Goal: Transaction & Acquisition: Purchase product/service

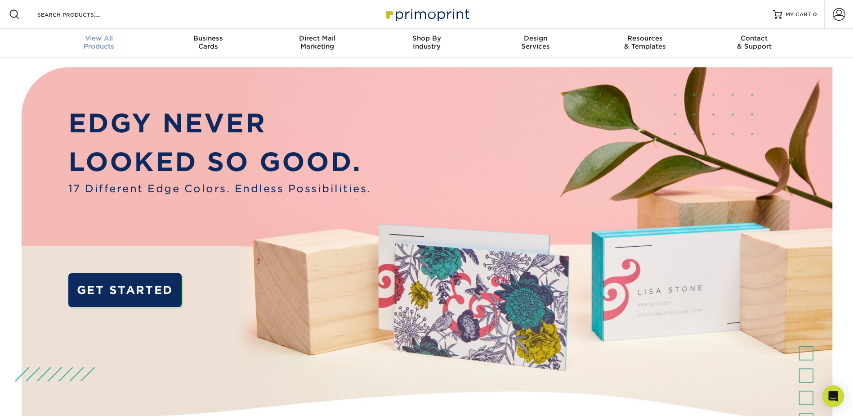
click at [92, 40] on span "View All" at bounding box center [99, 38] width 109 height 8
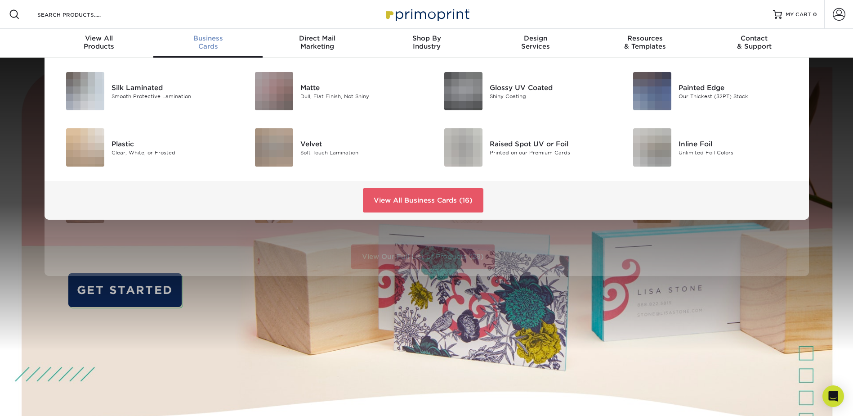
click at [215, 45] on div "Business Cards" at bounding box center [207, 42] width 109 height 16
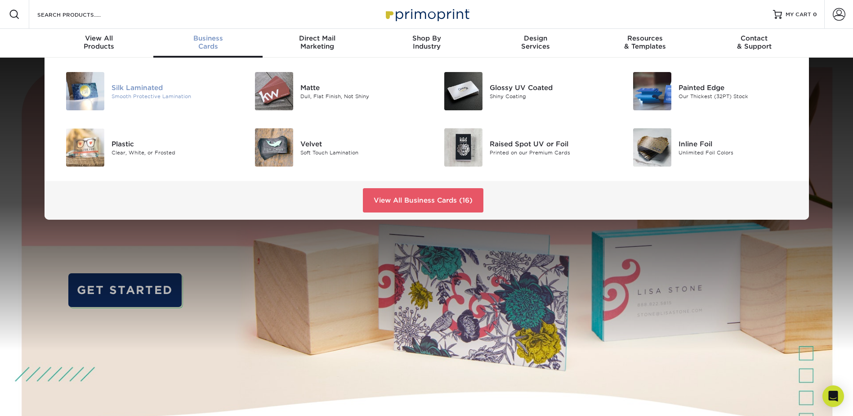
click at [93, 99] on img at bounding box center [85, 91] width 38 height 38
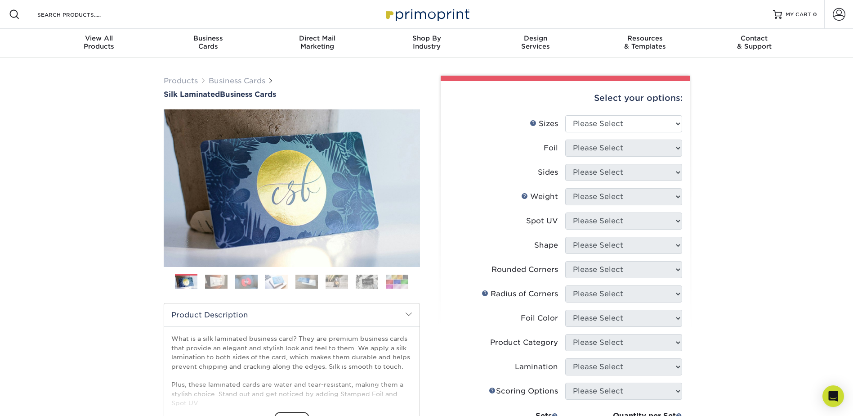
click at [629, 115] on div "Select your options:" at bounding box center [565, 98] width 235 height 34
click at [626, 130] on select "Please Select 1.5" x 3.5" - Mini 1.75" x 3.5" - Mini 2" x 2" - Square 2" x 3" -…" at bounding box center [623, 123] width 117 height 17
select select "2.00x3.50"
click at [565, 122] on select "Please Select 1.5" x 3.5" - Mini 1.75" x 3.5" - Mini 2" x 2" - Square 2" x 3" -…" at bounding box center [623, 123] width 117 height 17
click at [602, 155] on select "Please Select Yes No" at bounding box center [623, 147] width 117 height 17
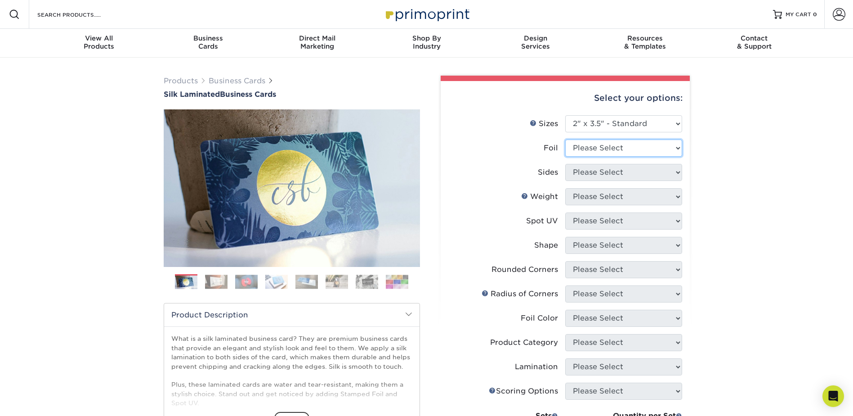
select select "0"
click at [565, 147] on select "Please Select Yes No" at bounding box center [623, 147] width 117 height 17
click at [598, 181] on select "Please Select Print Both Sides Print Front Only" at bounding box center [623, 172] width 117 height 17
select select "13abbda7-1d64-4f25-8bb2-c179b224825d"
click at [565, 173] on select "Please Select Print Both Sides Print Front Only" at bounding box center [623, 172] width 117 height 17
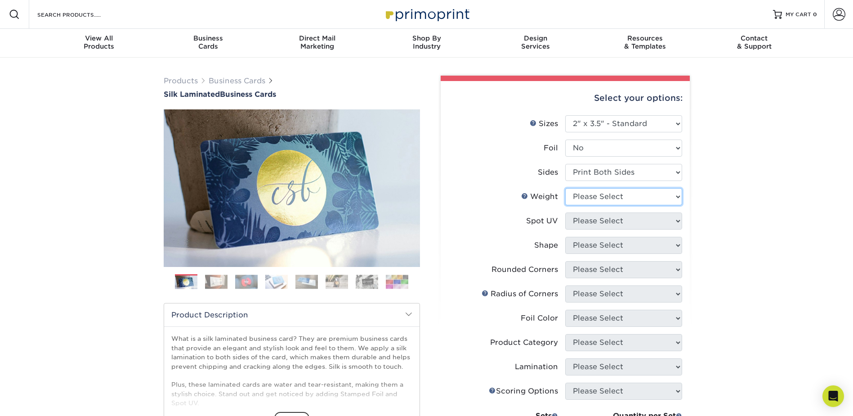
click at [596, 205] on select "Please Select 16PT" at bounding box center [623, 196] width 117 height 17
select select "16PT"
click at [565, 199] on select "Please Select 16PT" at bounding box center [623, 196] width 117 height 17
click at [594, 229] on select "Please Select No Spot UV Front and Back (Both Sides) Front Only Back Only" at bounding box center [623, 220] width 117 height 17
select select "3"
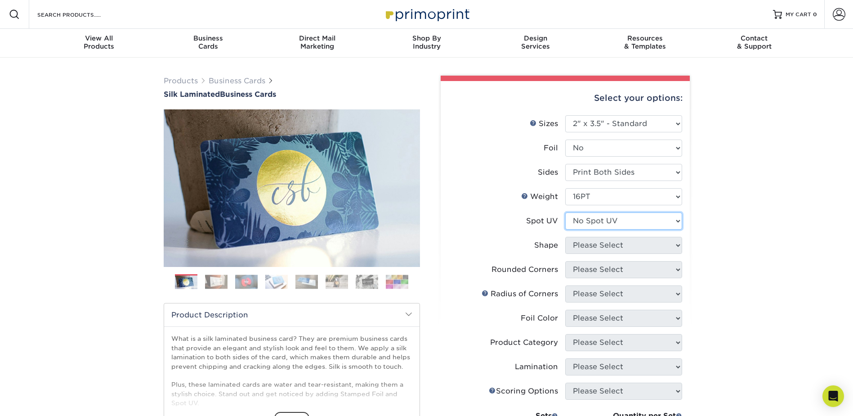
click at [565, 225] on select "Please Select No Spot UV Front and Back (Both Sides) Front Only Back Only" at bounding box center [623, 220] width 117 height 17
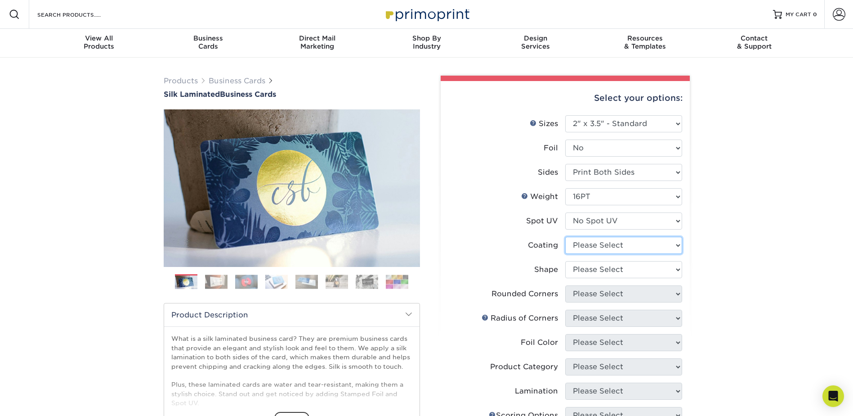
click at [594, 254] on select at bounding box center [623, 245] width 117 height 17
select select "3e7618de-abca-4bda-9f97-8b9129e913d8"
click at [565, 250] on select at bounding box center [623, 245] width 117 height 17
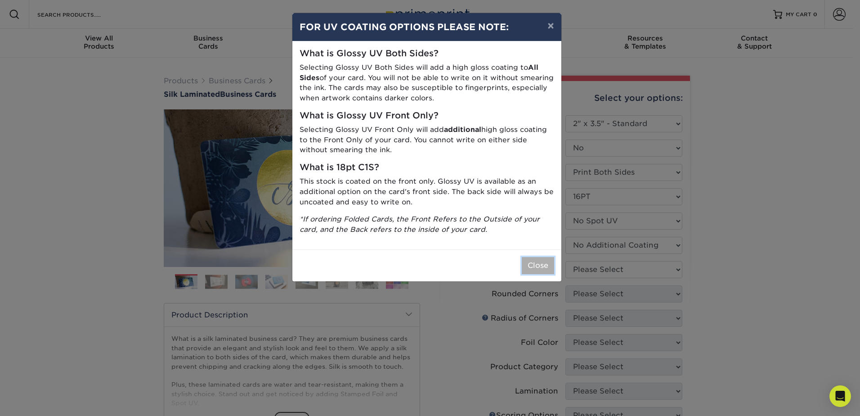
click at [536, 274] on button "Close" at bounding box center [538, 265] width 32 height 17
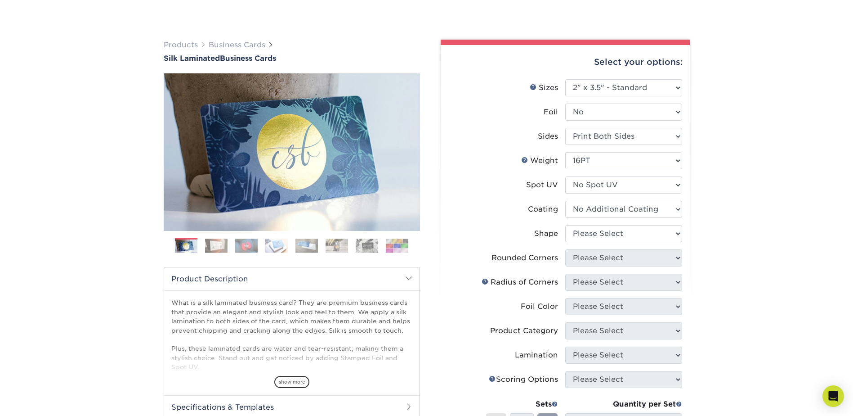
scroll to position [180, 0]
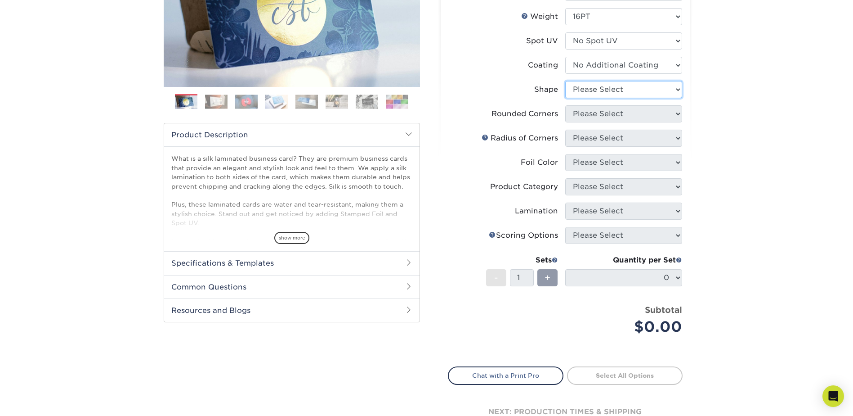
click at [602, 98] on select "Please Select Standard Oval" at bounding box center [623, 89] width 117 height 17
select select "standard"
click at [565, 96] on select "Please Select Standard Oval" at bounding box center [623, 89] width 117 height 17
click at [592, 122] on select "Please Select Yes - Round 2 Corners Yes - Round 4 Corners No" at bounding box center [623, 113] width 117 height 17
select select "7672df9e-0e0a-464d-8e1f-920c575e4da3"
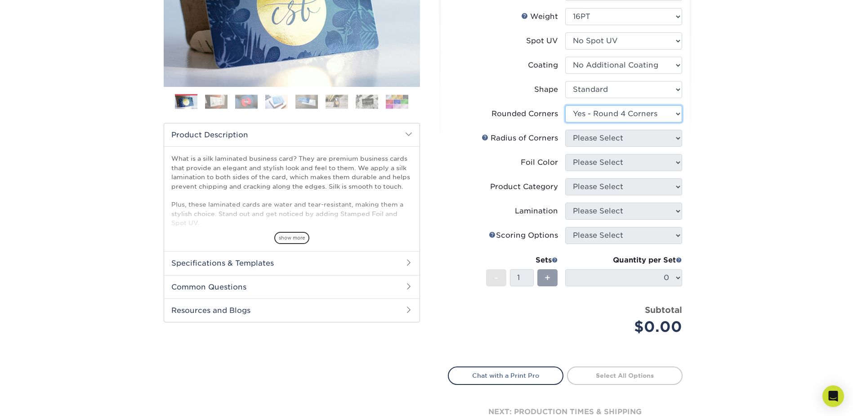
click at [565, 122] on select "Please Select Yes - Round 2 Corners Yes - Round 4 Corners No" at bounding box center [623, 113] width 117 height 17
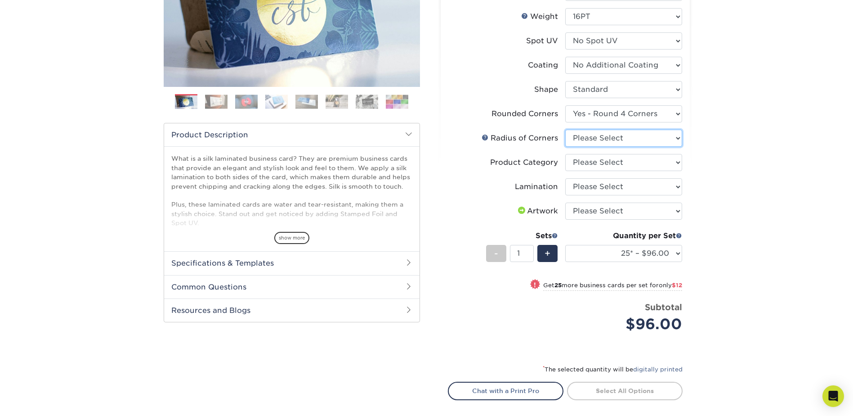
click at [593, 147] on select "Please Select Rounded 1/8" Rounded 1/4"" at bounding box center [623, 138] width 117 height 17
click at [755, 151] on div "Products Business Cards Silk Laminated Business Cards Previous Next" at bounding box center [426, 182] width 853 height 608
click at [579, 147] on select "Please Select Rounded 1/8" Rounded 1/4"" at bounding box center [623, 138] width 117 height 17
select select "589680c7-ee9a-431b-9d12-d7aeb1386a97"
click at [565, 147] on select "Please Select Rounded 1/8" Rounded 1/4"" at bounding box center [623, 138] width 117 height 17
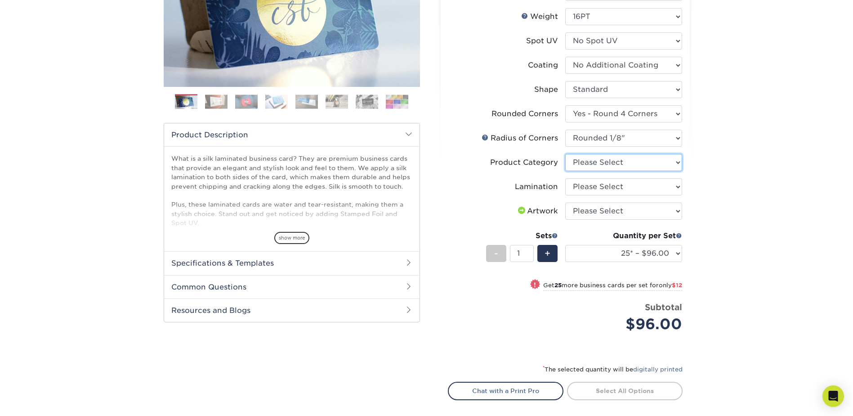
click at [587, 171] on select "Please Select Business Cards" at bounding box center [623, 162] width 117 height 17
select select "3b5148f1-0588-4f88-a218-97bcfdce65c1"
click at [565, 171] on select "Please Select Business Cards" at bounding box center [623, 162] width 117 height 17
click at [583, 195] on select "Please Select Silk" at bounding box center [623, 186] width 117 height 17
click at [565, 195] on select "Please Select Silk" at bounding box center [623, 186] width 117 height 17
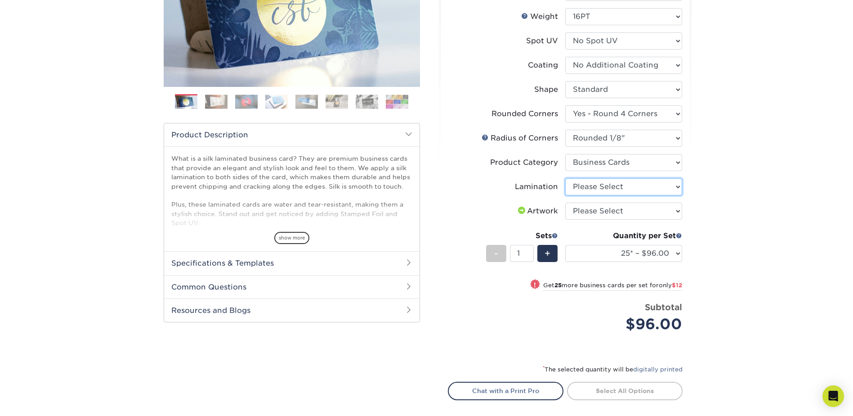
click at [580, 195] on select "Please Select Silk" at bounding box center [623, 186] width 117 height 17
select select "ccacb42f-45f7-42d3-bbd3-7c8421cf37f0"
click at [565, 195] on select "Please Select Silk" at bounding box center [623, 186] width 117 height 17
click at [582, 219] on select "Please Select I will upload files I need a design - $100" at bounding box center [623, 210] width 117 height 17
select select "upload"
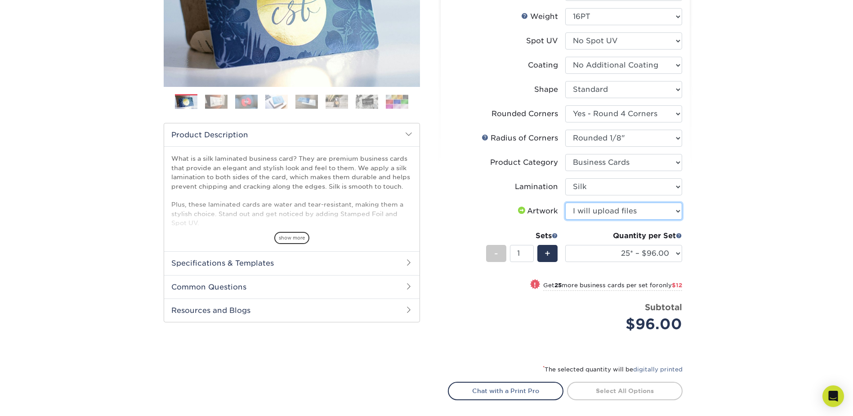
click at [565, 219] on select "Please Select I will upload files I need a design - $100" at bounding box center [623, 210] width 117 height 17
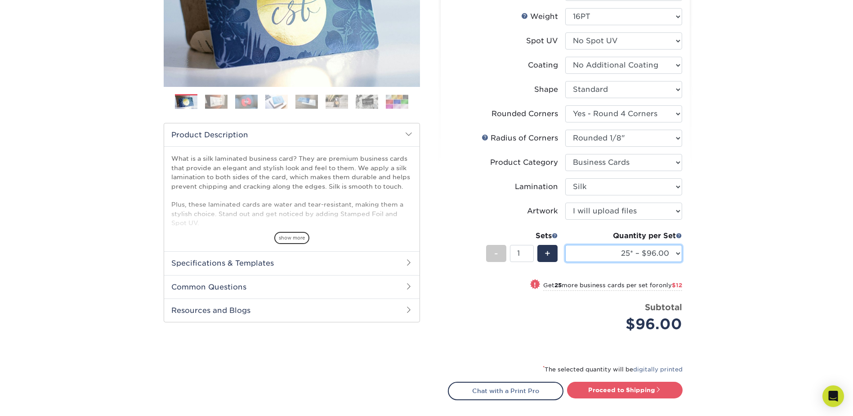
click at [584, 262] on select "25* – $96.00 50* – $108.00 75* – $120.00 100* – $128.00 250* – $136.00 500 – $1…" at bounding box center [623, 253] width 117 height 17
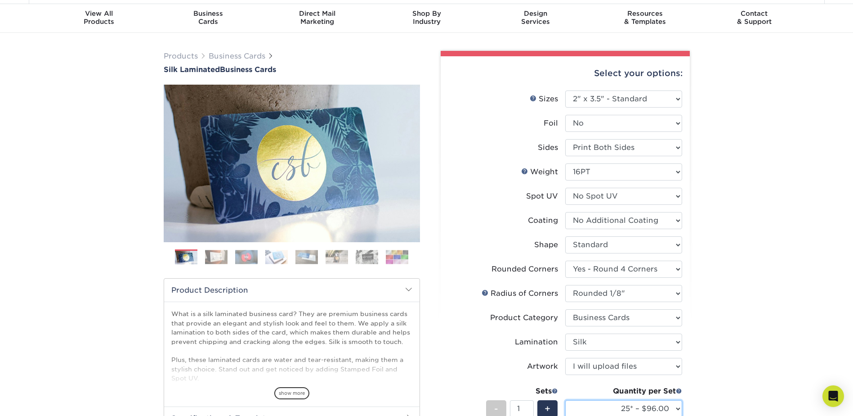
scroll to position [0, 0]
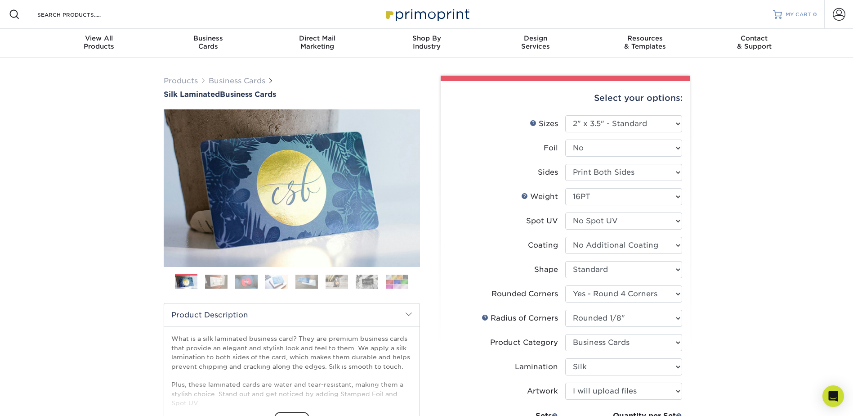
click at [789, 14] on span "MY CART" at bounding box center [799, 15] width 26 height 8
click at [835, 18] on span at bounding box center [839, 14] width 13 height 13
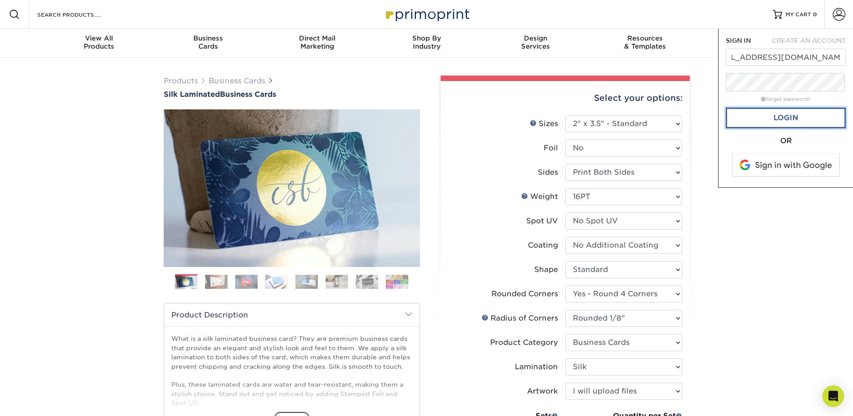
click at [767, 127] on link "Login" at bounding box center [786, 117] width 120 height 21
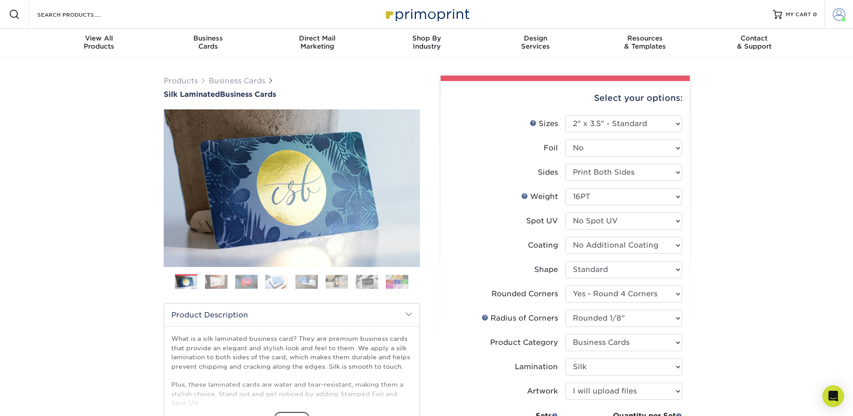
click at [831, 18] on link "Account" at bounding box center [838, 14] width 29 height 29
click at [762, 95] on link "Order History" at bounding box center [785, 99] width 113 height 12
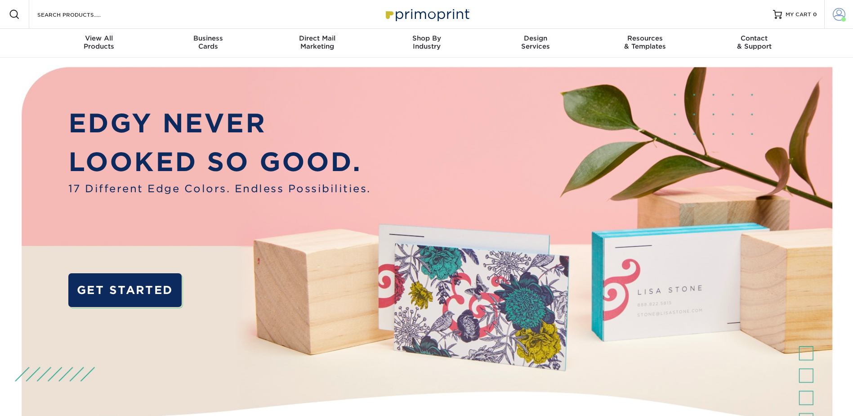
click at [834, 9] on span at bounding box center [839, 14] width 13 height 13
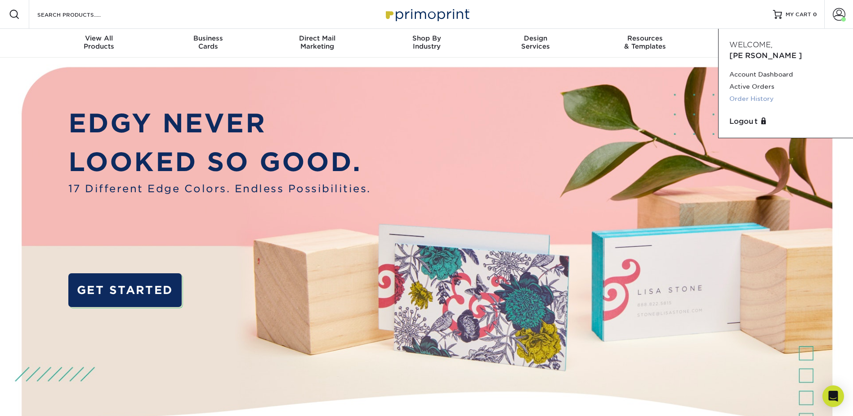
click at [762, 94] on link "Order History" at bounding box center [785, 99] width 113 height 12
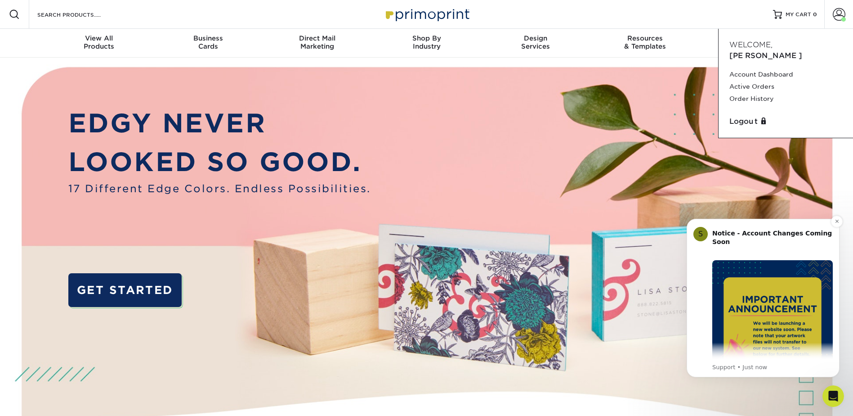
scroll to position [45, 0]
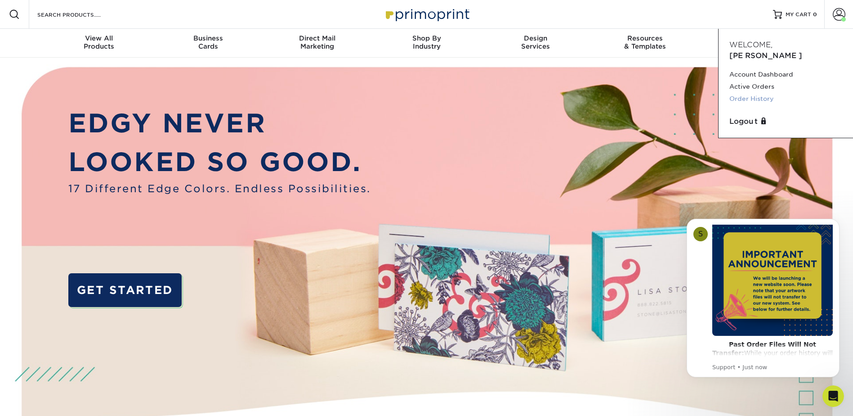
click at [746, 93] on link "Order History" at bounding box center [785, 99] width 113 height 12
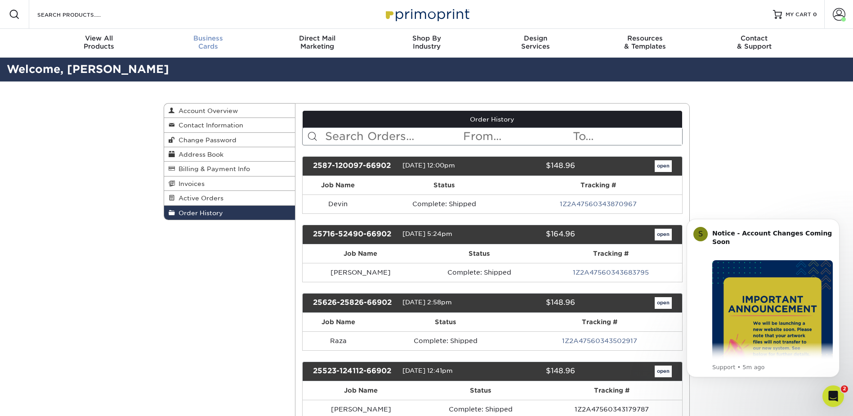
click at [216, 39] on span "Business" at bounding box center [207, 38] width 109 height 8
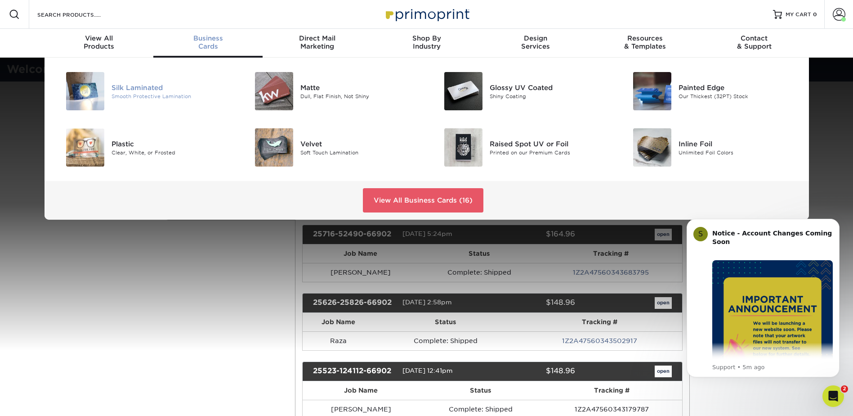
click at [159, 92] on div "Silk Laminated" at bounding box center [171, 87] width 119 height 10
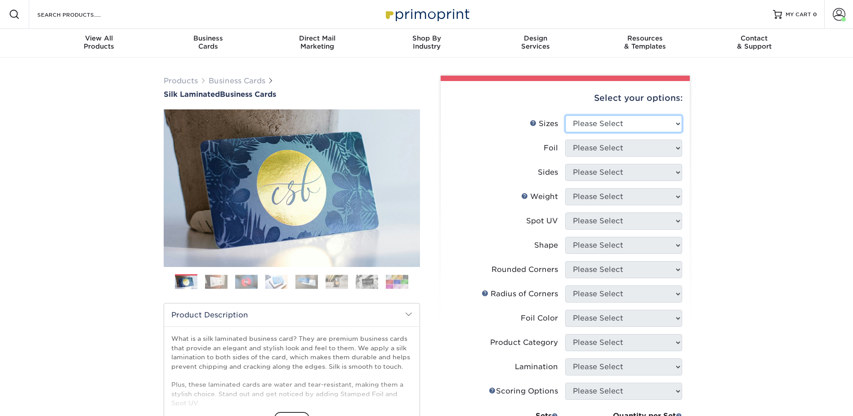
click at [595, 131] on select "Please Select 1.5" x 3.5" - Mini 1.75" x 3.5" - Mini 2" x 2" - Square 2" x 3" -…" at bounding box center [623, 123] width 117 height 17
select select "2.00x3.50"
click at [565, 122] on select "Please Select 1.5" x 3.5" - Mini 1.75" x 3.5" - Mini 2" x 2" - Square 2" x 3" -…" at bounding box center [623, 123] width 117 height 17
click at [580, 153] on select "Please Select Yes No" at bounding box center [623, 147] width 117 height 17
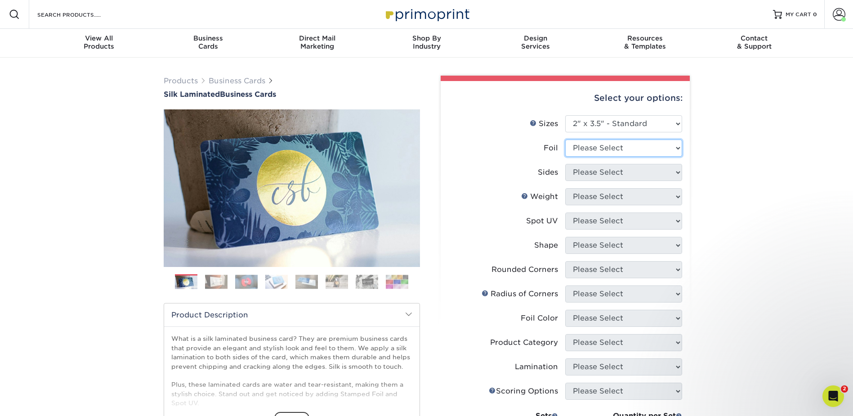
select select "1"
click at [565, 147] on select "Please Select Yes No" at bounding box center [623, 147] width 117 height 17
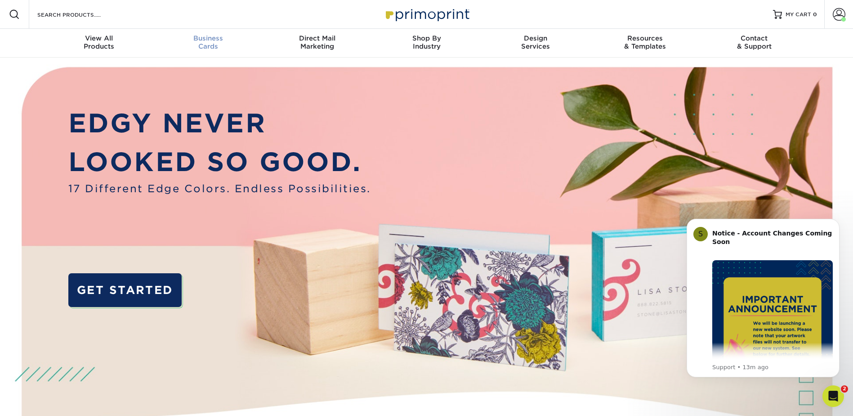
click at [203, 42] on span "Business" at bounding box center [207, 38] width 109 height 8
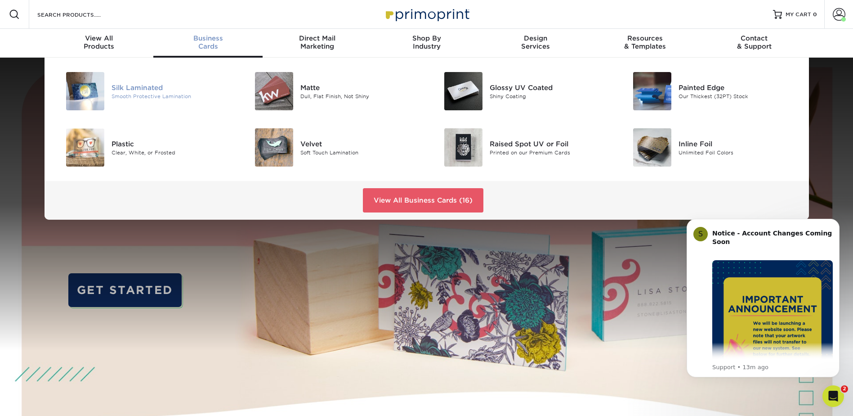
click at [167, 92] on div "Silk Laminated" at bounding box center [171, 87] width 119 height 10
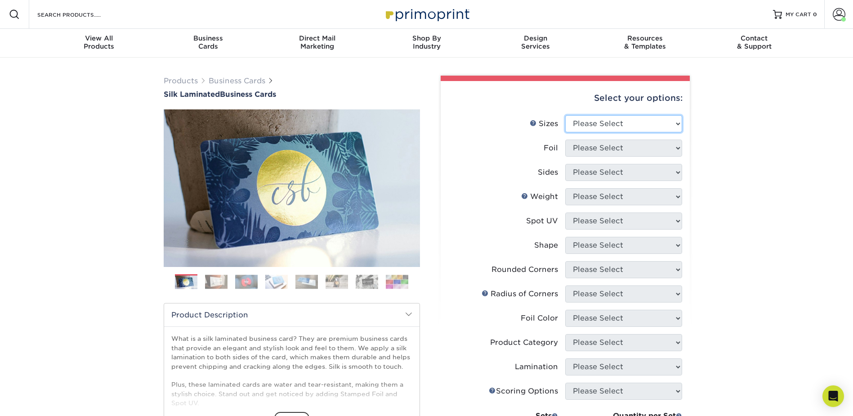
click at [618, 129] on select "Please Select 1.5" x 3.5" - Mini 1.75" x 3.5" - Mini 2" x 2" - Square 2" x 3" -…" at bounding box center [623, 123] width 117 height 17
select select "2.00x3.50"
click at [565, 122] on select "Please Select 1.5" x 3.5" - Mini 1.75" x 3.5" - Mini 2" x 2" - Square 2" x 3" -…" at bounding box center [623, 123] width 117 height 17
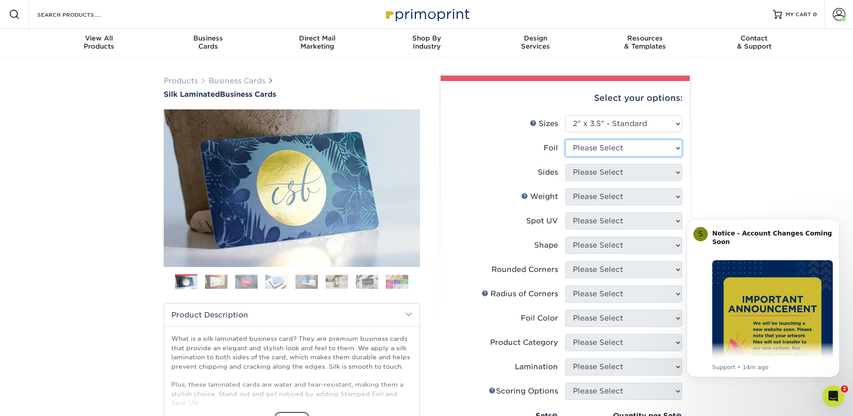
click at [603, 153] on select "Please Select Yes No" at bounding box center [623, 147] width 117 height 17
select select "0"
click at [565, 147] on select "Please Select Yes No" at bounding box center [623, 147] width 117 height 17
click at [599, 181] on select "Please Select Print Both Sides Print Front Only" at bounding box center [623, 172] width 117 height 17
select select "13abbda7-1d64-4f25-8bb2-c179b224825d"
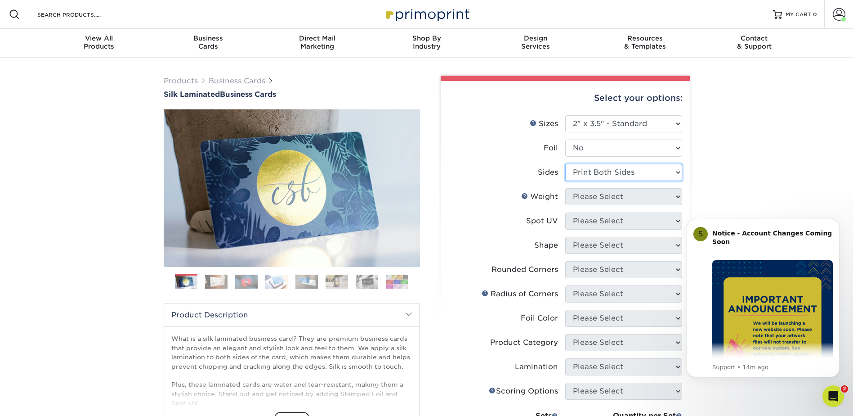
click at [565, 173] on select "Please Select Print Both Sides Print Front Only" at bounding box center [623, 172] width 117 height 17
click at [599, 205] on select "Please Select 16PT" at bounding box center [623, 196] width 117 height 17
select select "16PT"
click at [565, 199] on select "Please Select 16PT" at bounding box center [623, 196] width 117 height 17
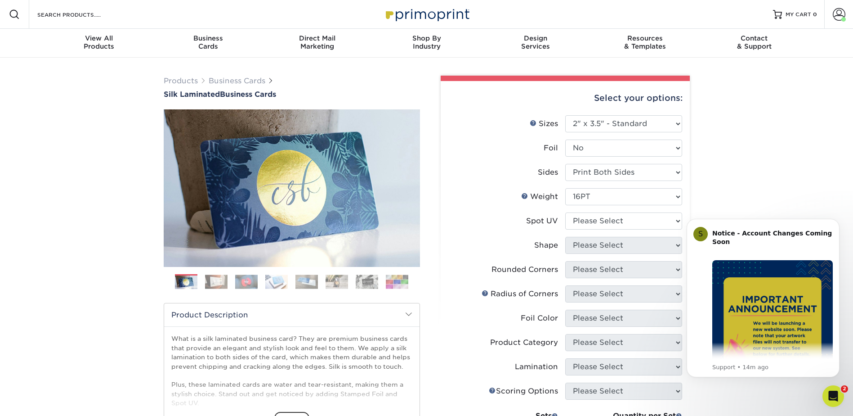
click at [603, 212] on li "Weight Help Weight Please Select 16PT" at bounding box center [565, 200] width 234 height 24
click at [600, 229] on select "Please Select No Spot UV Front and Back (Both Sides) Front Only Back Only" at bounding box center [623, 220] width 117 height 17
select select "3"
click at [565, 225] on select "Please Select No Spot UV Front and Back (Both Sides) Front Only Back Only" at bounding box center [623, 220] width 117 height 17
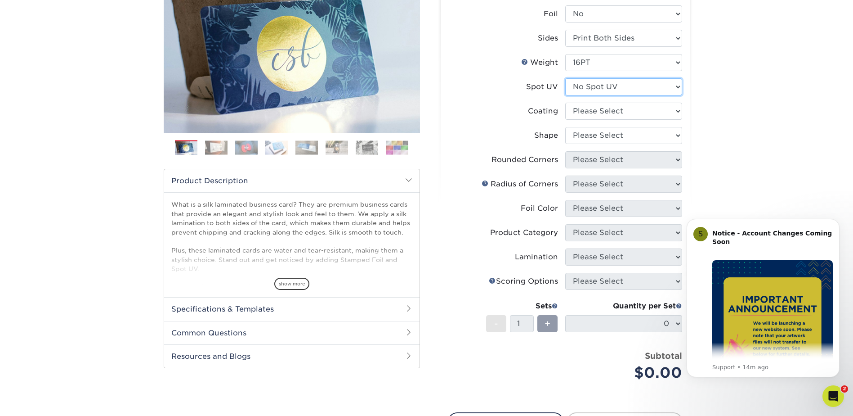
scroll to position [135, 0]
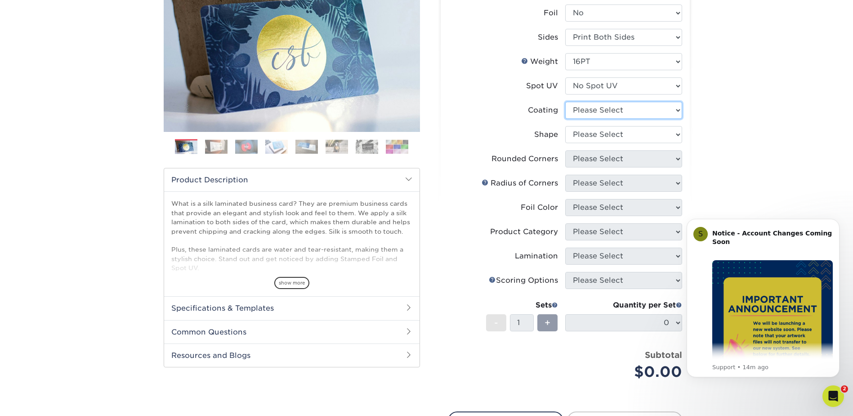
click at [592, 119] on select at bounding box center [623, 110] width 117 height 17
select select "3e7618de-abca-4bda-9f97-8b9129e913d8"
click at [565, 116] on select at bounding box center [623, 110] width 117 height 17
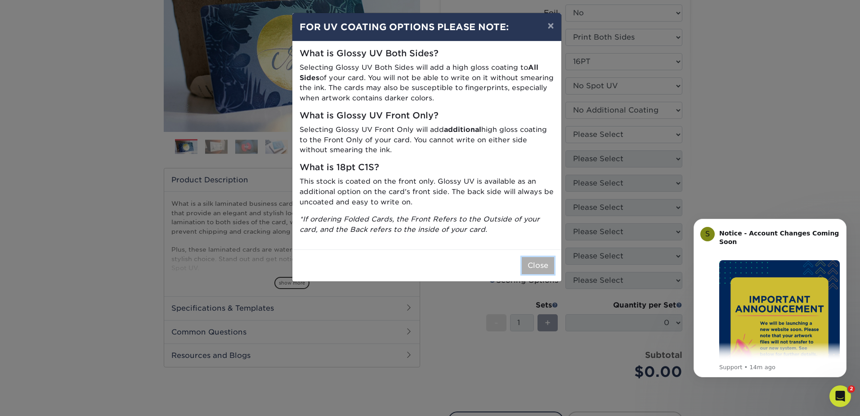
click at [537, 274] on button "Close" at bounding box center [538, 265] width 32 height 17
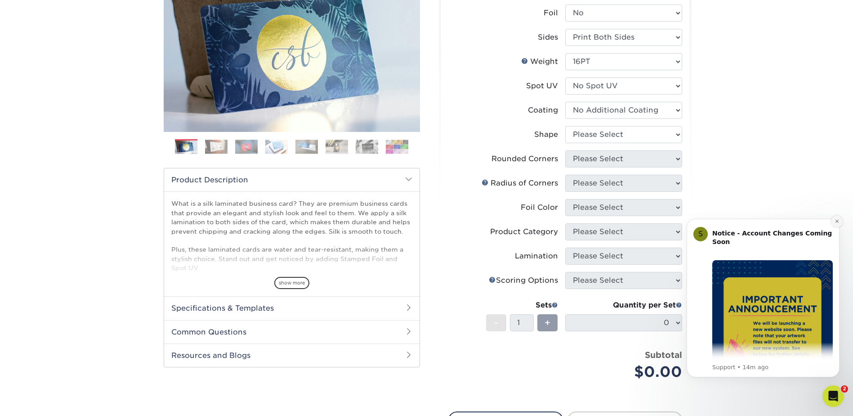
click at [836, 220] on icon "Dismiss notification" at bounding box center [836, 220] width 3 height 3
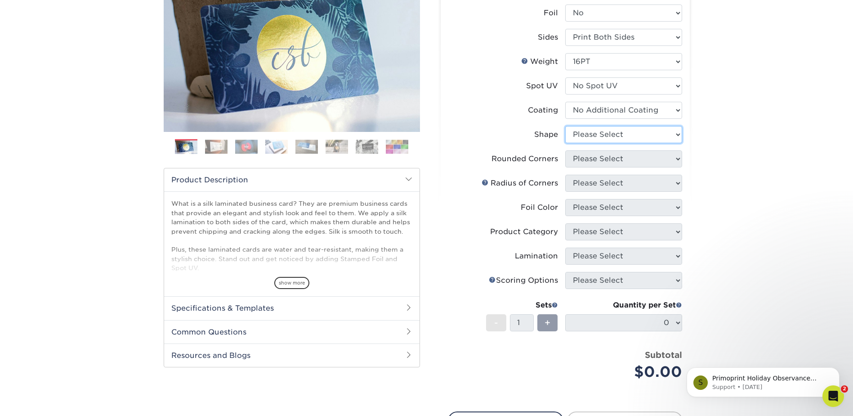
click at [631, 143] on select "Please Select Standard Oval" at bounding box center [623, 134] width 117 height 17
select select "standard"
click at [565, 141] on select "Please Select Standard Oval" at bounding box center [623, 134] width 117 height 17
click at [595, 167] on select "Please Select Yes - Round 2 Corners Yes - Round 4 Corners No" at bounding box center [623, 158] width 117 height 17
click at [565, 167] on select "Please Select Yes - Round 2 Corners Yes - Round 4 Corners No" at bounding box center [623, 158] width 117 height 17
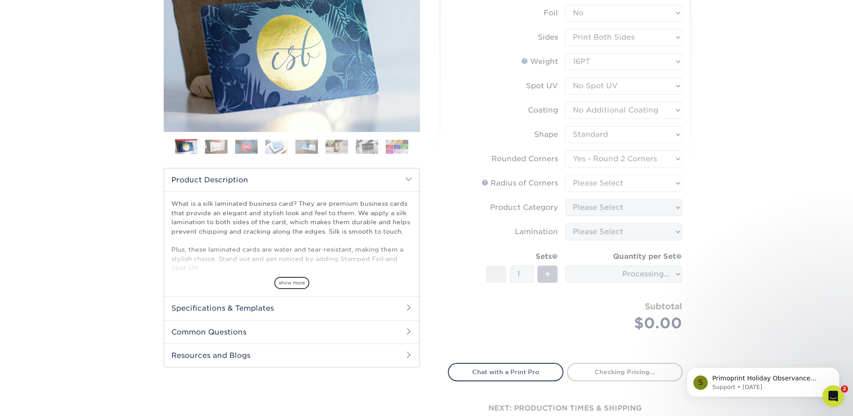
click at [597, 179] on form "Sizes Help Sizes Please Select 1.5" x 3.5" - Mini 1.75" x 3.5" - Mini 2" x 2" -…" at bounding box center [565, 166] width 235 height 372
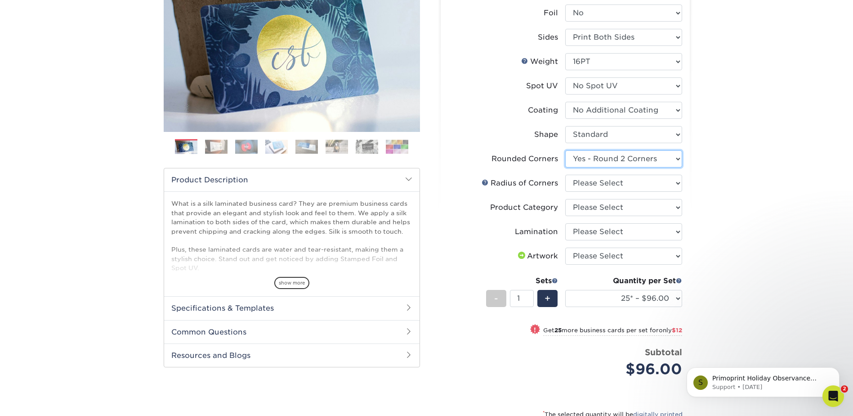
click at [597, 167] on select "Please Select Yes - Round 2 Corners Yes - Round 4 Corners No" at bounding box center [623, 158] width 117 height 17
select select "7672df9e-0e0a-464d-8e1f-920c575e4da3"
click at [565, 167] on select "Please Select Yes - Round 2 Corners Yes - Round 4 Corners No" at bounding box center [623, 158] width 117 height 17
click at [602, 192] on select "Please Select Rounded 1/8" Rounded 1/4"" at bounding box center [623, 182] width 117 height 17
select select "589680c7-ee9a-431b-9d12-d7aeb1386a97"
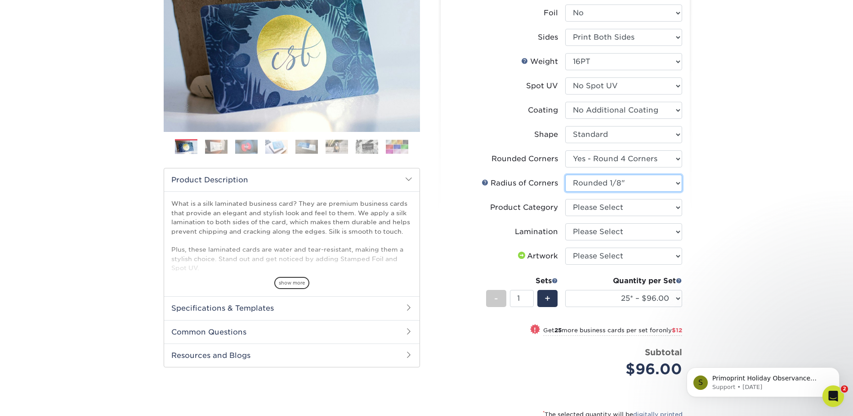
click at [565, 192] on select "Please Select Rounded 1/8" Rounded 1/4"" at bounding box center [623, 182] width 117 height 17
click at [613, 216] on select "Please Select Business Cards" at bounding box center [623, 207] width 117 height 17
select select "3b5148f1-0588-4f88-a218-97bcfdce65c1"
click at [565, 216] on select "Please Select Business Cards" at bounding box center [623, 207] width 117 height 17
click at [614, 240] on select "Please Select Silk" at bounding box center [623, 231] width 117 height 17
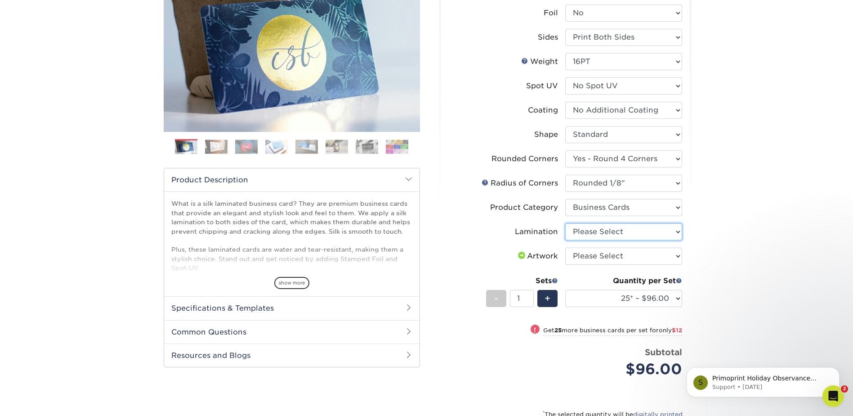
select select "ccacb42f-45f7-42d3-bbd3-7c8421cf37f0"
click at [565, 240] on select "Please Select Silk" at bounding box center [623, 231] width 117 height 17
click at [614, 264] on select "Please Select I will upload files I need a design - $100" at bounding box center [623, 255] width 117 height 17
select select "upload"
click at [565, 264] on select "Please Select I will upload files I need a design - $100" at bounding box center [623, 255] width 117 height 17
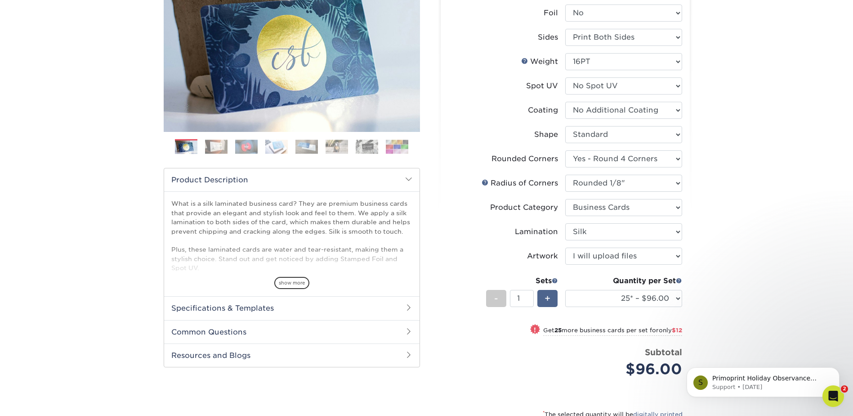
click at [542, 307] on div "+" at bounding box center [547, 298] width 20 height 17
type input "2"
click at [708, 255] on div "Products Business Cards Silk Laminated Business Cards Previous Next" at bounding box center [426, 245] width 853 height 645
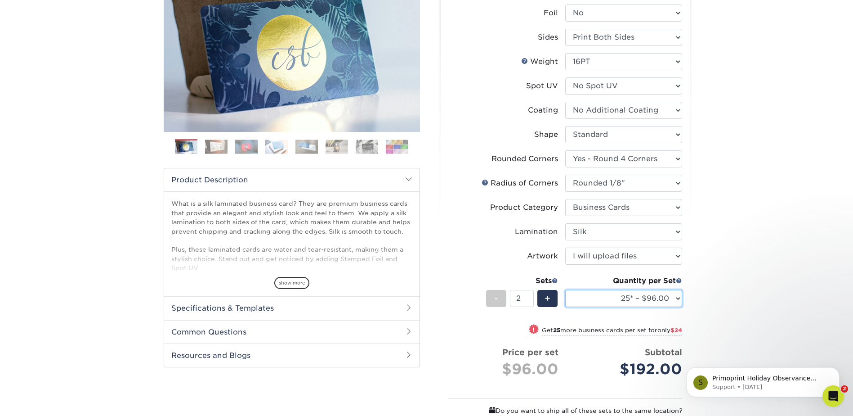
click at [616, 307] on select "25* – $96.00 50* – $108.00 75* – $120.00 100* – $128.00 250* – $136.00 500 – $1…" at bounding box center [623, 298] width 117 height 17
select select "500 – $140.00"
click at [565, 307] on select "25* – $96.00 50* – $108.00 75* – $120.00 100* – $128.00 250* – $136.00 500 – $1…" at bounding box center [623, 298] width 117 height 17
click at [713, 286] on div "Products Business Cards Silk Laminated Business Cards Previous Next" at bounding box center [426, 236] width 853 height 627
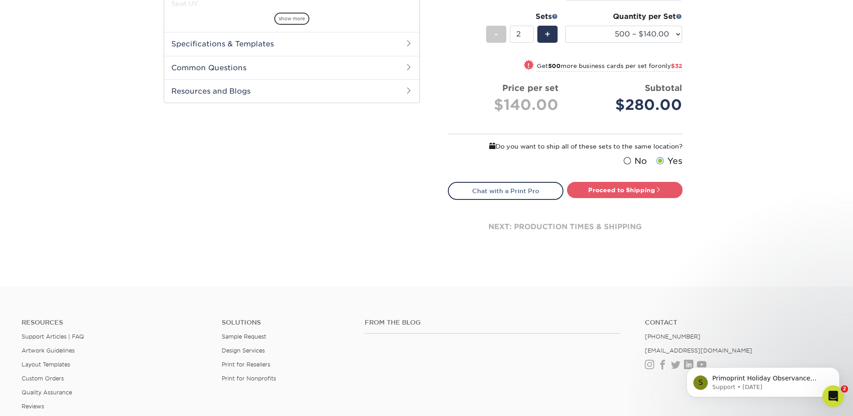
scroll to position [405, 0]
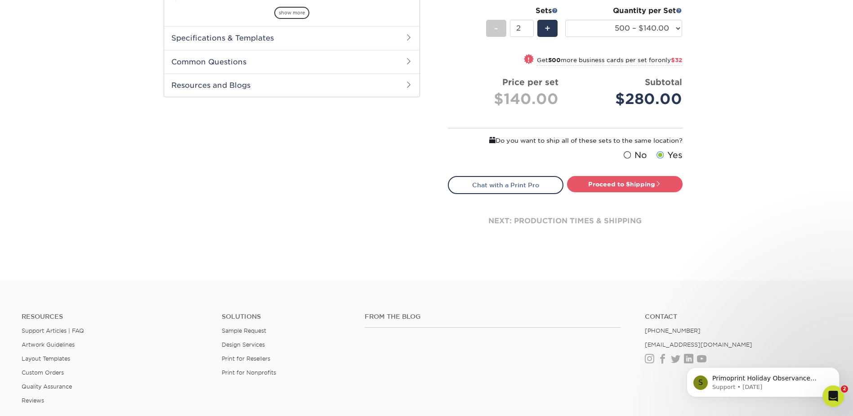
click at [623, 159] on span at bounding box center [627, 155] width 8 height 9
click at [0, 0] on input "No" at bounding box center [0, 0] width 0 height 0
click at [617, 192] on link "Proceed to Shipping" at bounding box center [625, 184] width 116 height 16
type input "Set 1"
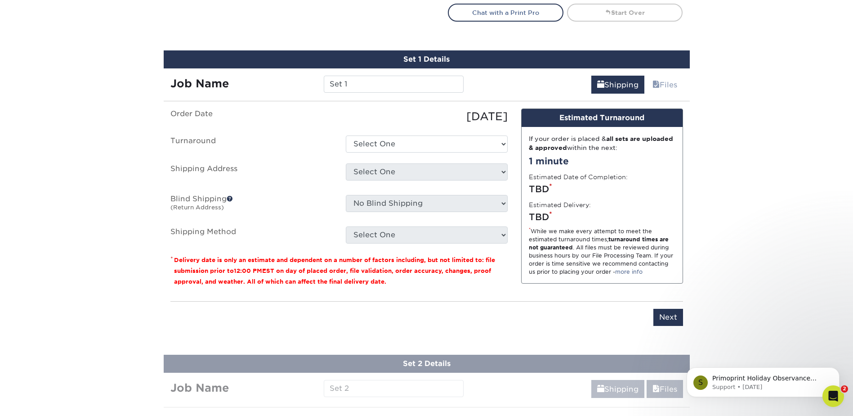
scroll to position [646, 0]
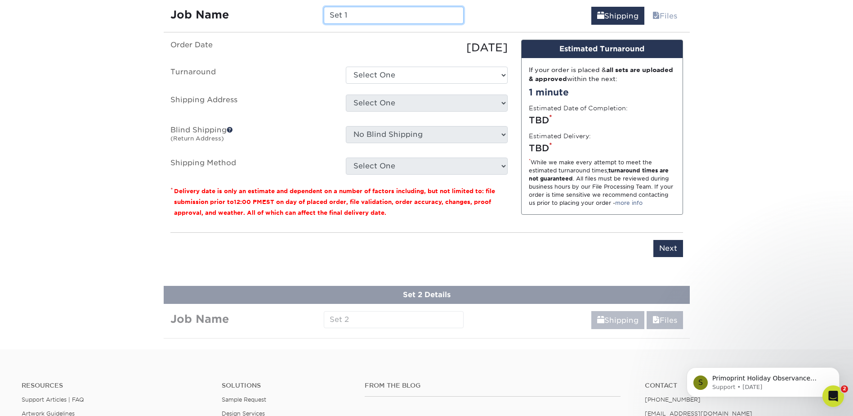
drag, startPoint x: 392, startPoint y: 59, endPoint x: 29, endPoint y: 13, distance: 365.9
type input "[PERSON_NAME]"
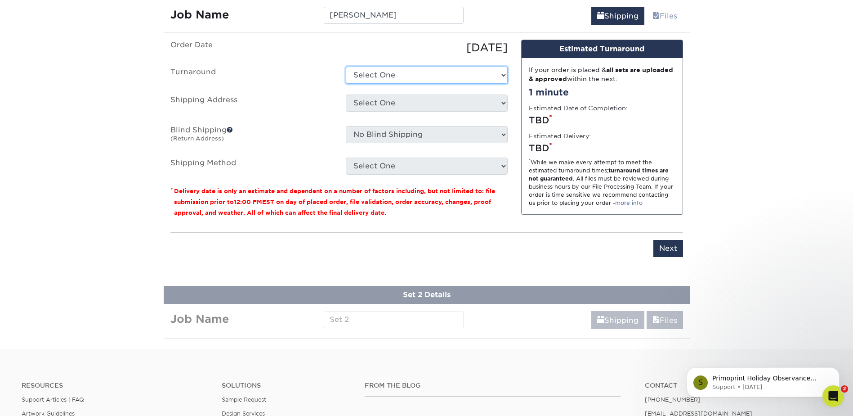
click at [452, 84] on select "Select One 2-4 Business Days 2 Day Next Business Day" at bounding box center [427, 75] width 162 height 17
select select "db738666-e0a2-4044-a206-052a8531c1ce"
click at [346, 84] on select "Select One 2-4 Business Days 2 Day Next Business Day" at bounding box center [427, 75] width 162 height 17
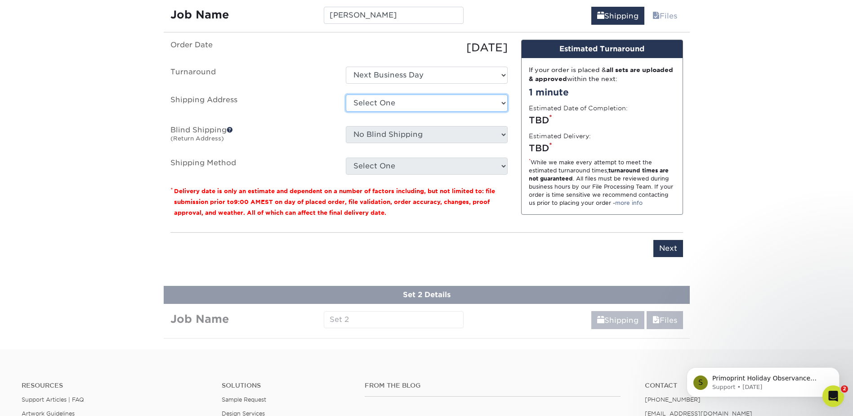
click at [420, 112] on select "Select One Anderson Process- MI Anderson Process- OH Brookfield IN office Indy …" at bounding box center [427, 102] width 162 height 17
select select "138707"
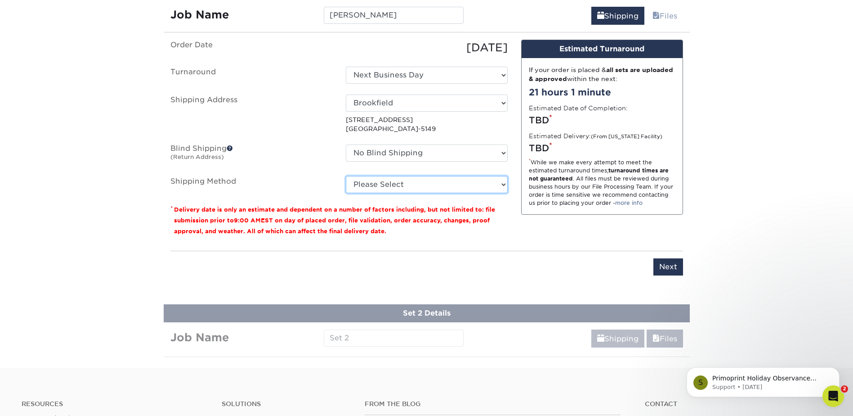
click at [413, 193] on select "Please Select Ground Shipping (+$8.96) 3 Day Shipping Service (+$15.36) 2 Day A…" at bounding box center [427, 184] width 162 height 17
select select "03"
click at [346, 193] on select "Please Select Ground Shipping (+$8.96) 3 Day Shipping Service (+$15.36) 2 Day A…" at bounding box center [427, 184] width 162 height 17
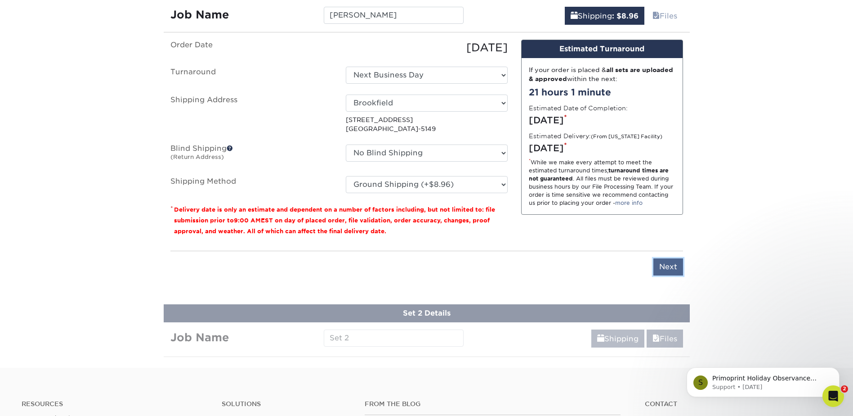
click at [668, 275] on input "Next" at bounding box center [668, 266] width 30 height 17
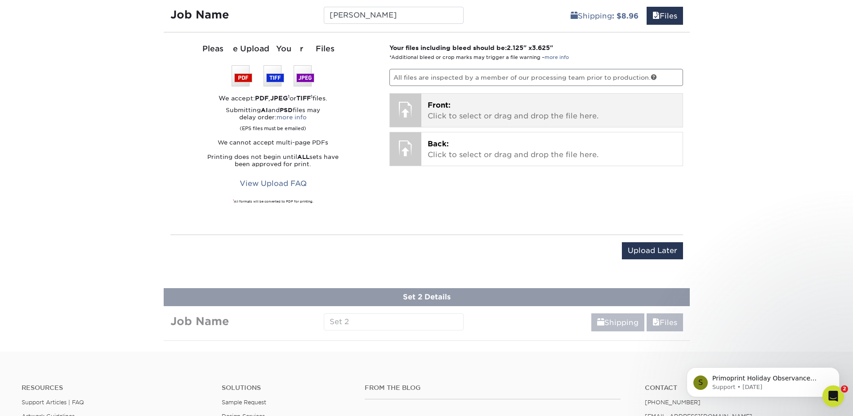
click at [451, 109] on span "Front:" at bounding box center [439, 105] width 23 height 9
click at [447, 109] on span "Front:" at bounding box center [439, 105] width 23 height 9
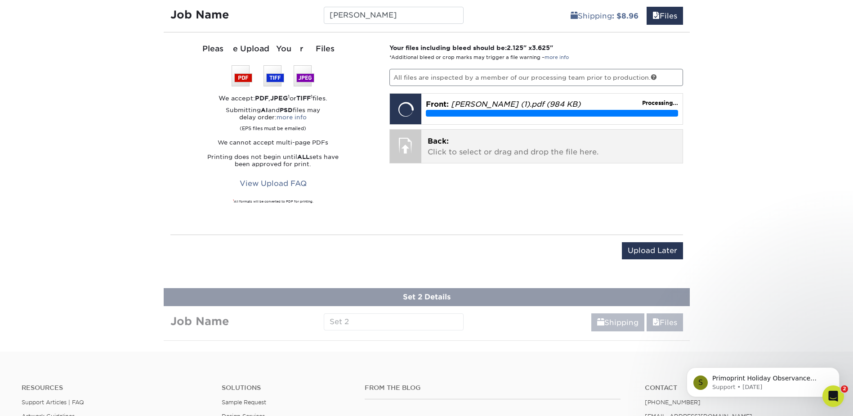
click at [488, 157] on p "Back: Click to select or drag and drop the file here." at bounding box center [552, 147] width 249 height 22
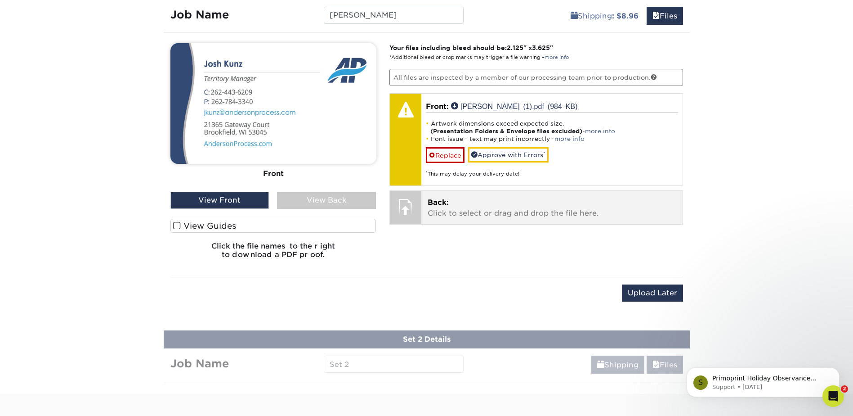
click at [440, 219] on p "Back: Click to select or drag and drop the file here." at bounding box center [552, 208] width 249 height 22
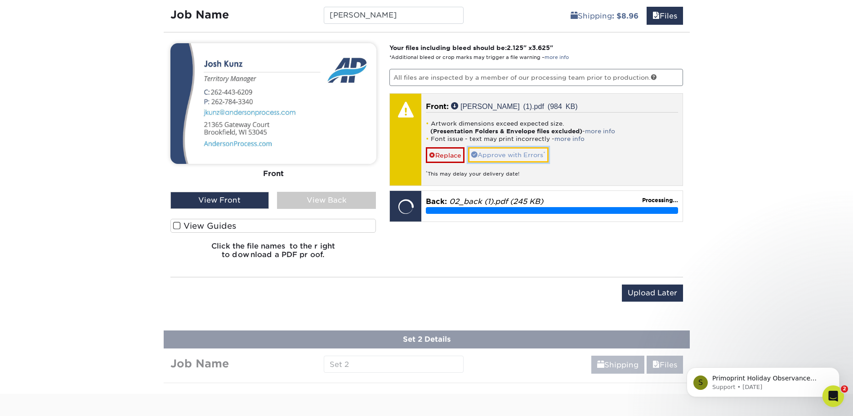
click at [502, 162] on link "Approve with Errors *" at bounding box center [508, 154] width 80 height 15
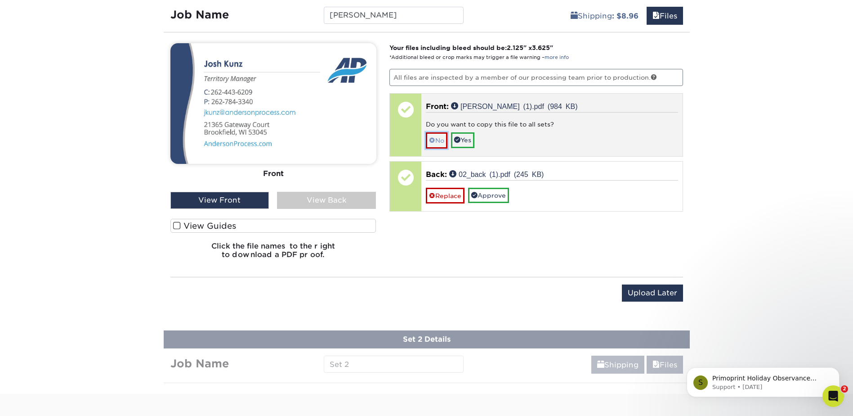
click at [439, 148] on link "No" at bounding box center [437, 140] width 22 height 16
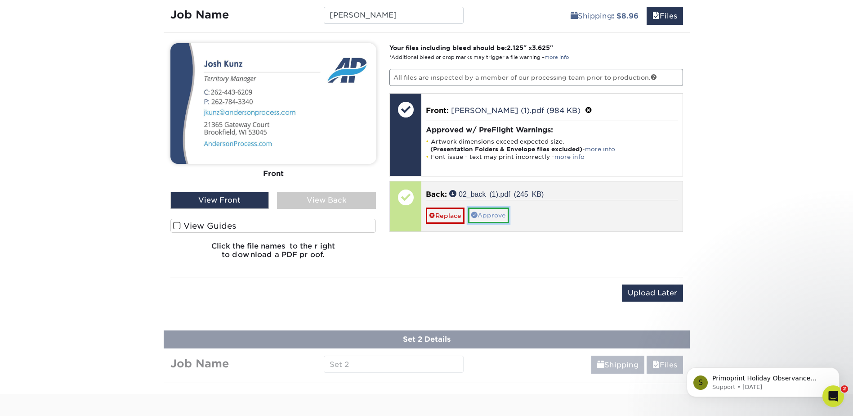
click at [502, 223] on link "Approve" at bounding box center [488, 214] width 41 height 15
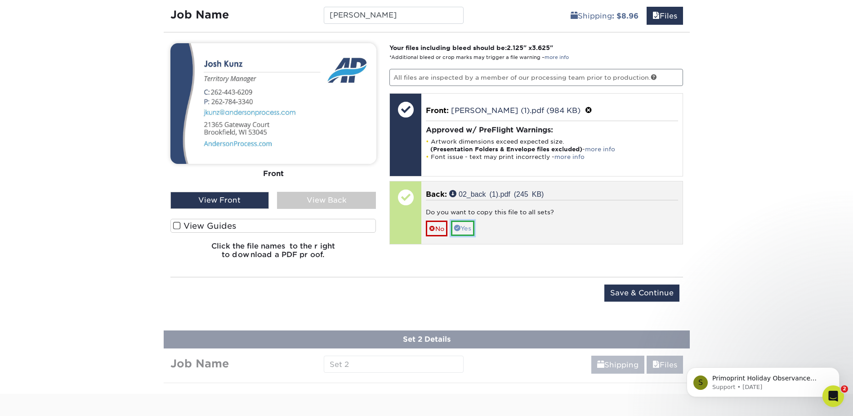
click at [465, 236] on link "Yes" at bounding box center [462, 227] width 23 height 15
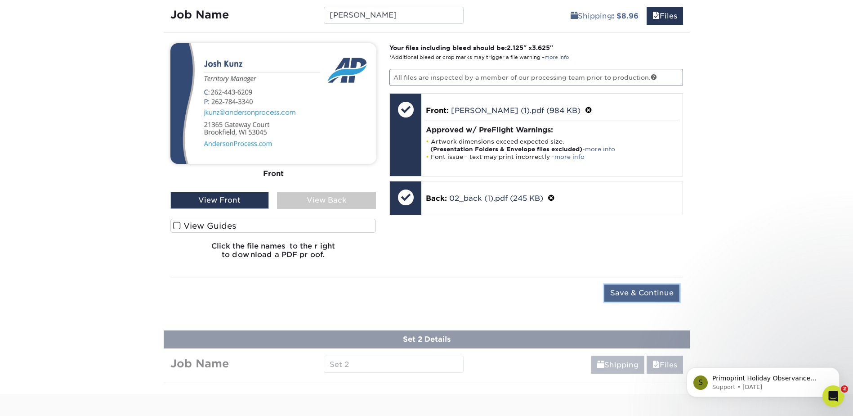
click at [622, 301] on input "Save & Continue" at bounding box center [641, 292] width 75 height 17
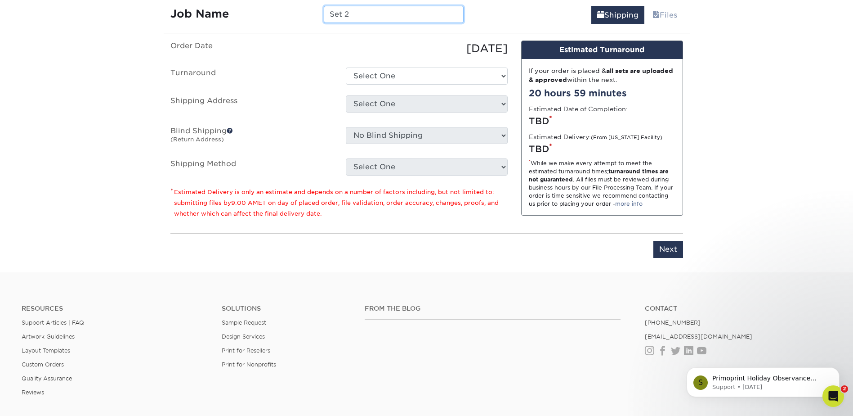
scroll to position [716, 0]
drag, startPoint x: 363, startPoint y: 63, endPoint x: -67, endPoint y: 113, distance: 433.3
type input "D"
type input "Dave"
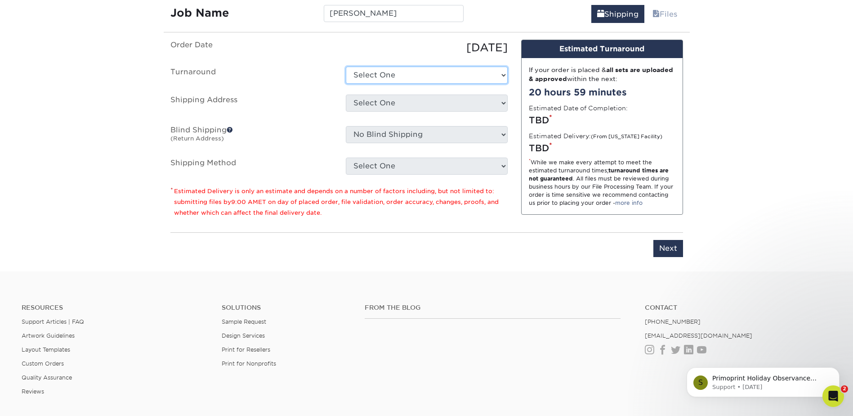
click at [363, 84] on select "Select One 2-4 Business Days 2 Day Next Business Day" at bounding box center [427, 75] width 162 height 17
select select "db738666-e0a2-4044-a206-052a8531c1ce"
click at [346, 84] on select "Select One 2-4 Business Days 2 Day Next Business Day" at bounding box center [427, 75] width 162 height 17
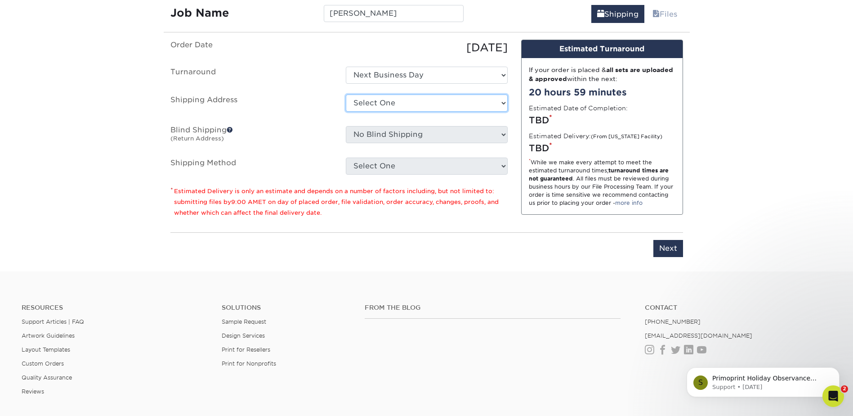
click at [377, 112] on select "Select One Anderson Process- MI Anderson Process- OH Brookfield IN office Indy …" at bounding box center [427, 102] width 162 height 17
select select "76241"
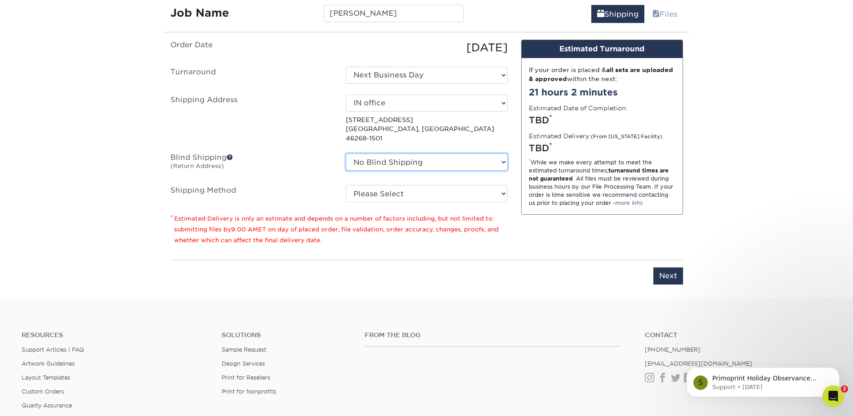
click at [400, 170] on select "No Blind Shipping Anderson Process- MI Anderson Process- OH Brookfield IN offic…" at bounding box center [427, 161] width 162 height 17
click at [378, 143] on p "5381 W 86th St Indianapolis, IN 46268-1501" at bounding box center [427, 128] width 162 height 27
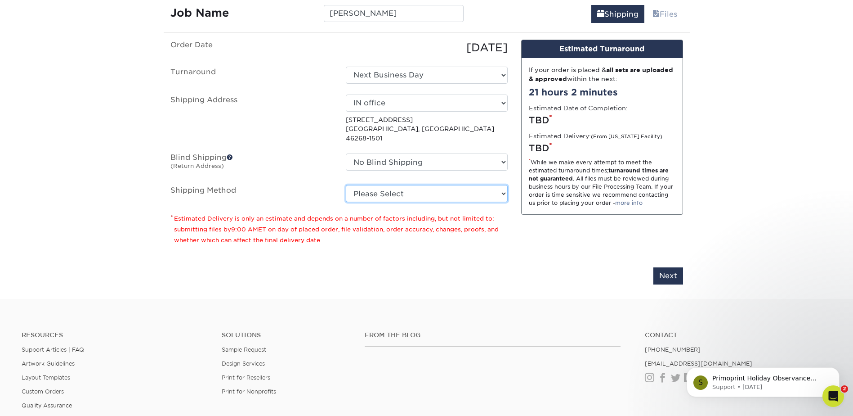
click at [400, 202] on select "Please Select Ground Shipping (+$8.96) 3 Day Shipping Service (+$15.36) 2 Day A…" at bounding box center [427, 193] width 162 height 17
select select "03"
click at [346, 202] on select "Please Select Ground Shipping (+$8.96) 3 Day Shipping Service (+$15.36) 2 Day A…" at bounding box center [427, 193] width 162 height 17
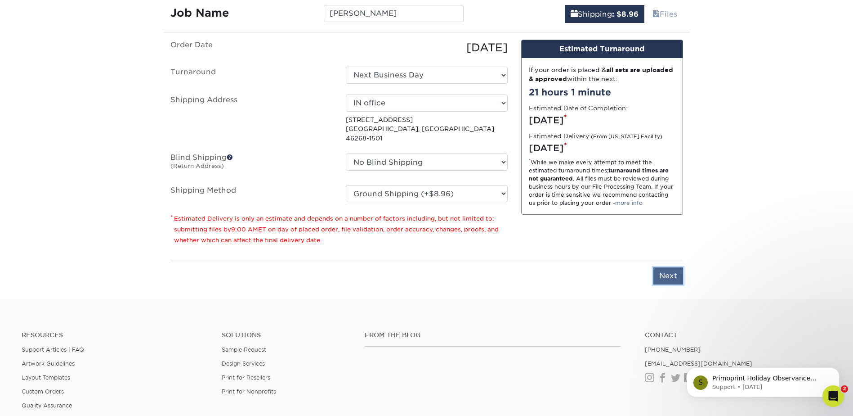
click at [674, 284] on input "Next" at bounding box center [668, 275] width 30 height 17
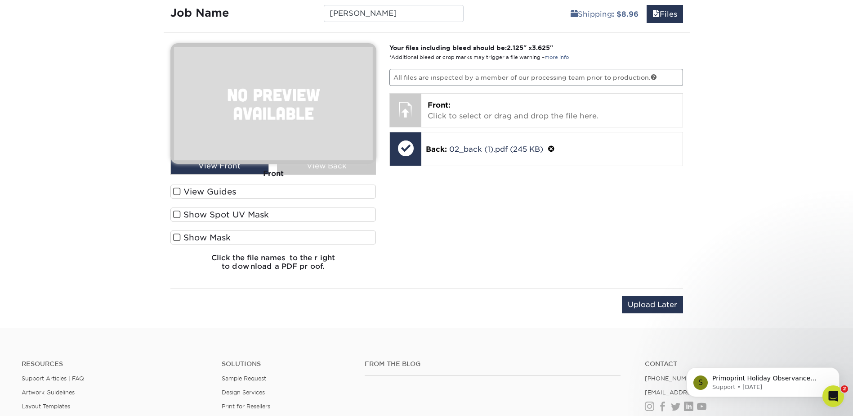
scroll to position [671, 0]
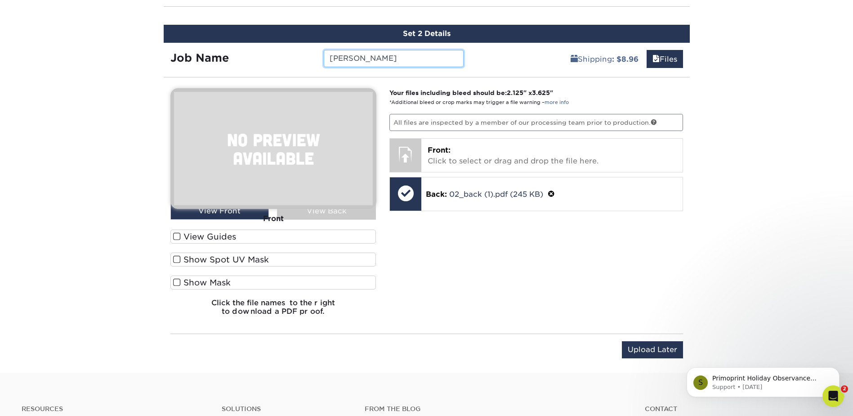
click at [384, 67] on input "Dave" at bounding box center [394, 58] width 140 height 17
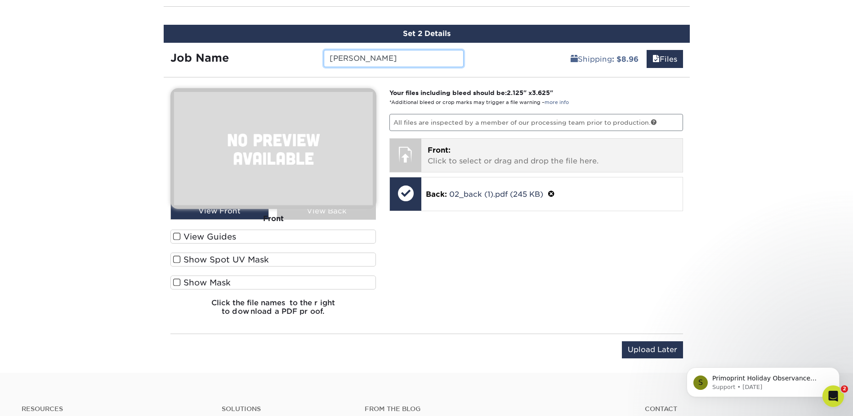
type input "[PERSON_NAME]"
click at [465, 166] on p "Front: Click to select or drag and drop the file here." at bounding box center [552, 156] width 249 height 22
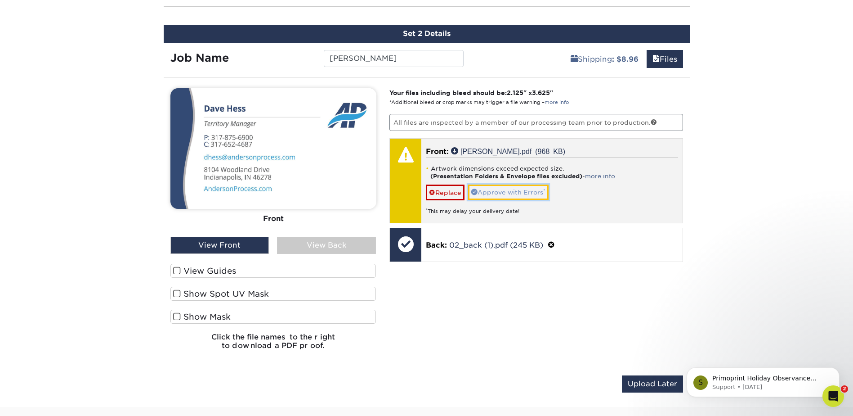
click at [514, 200] on link "Approve with Errors *" at bounding box center [508, 191] width 80 height 15
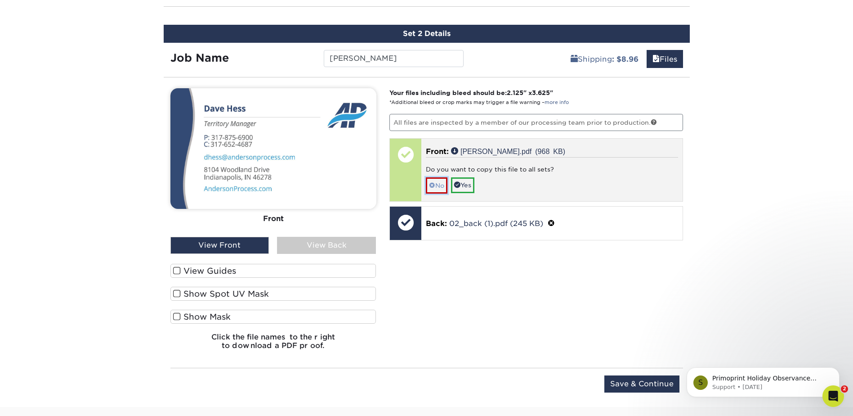
click at [432, 193] on link "No" at bounding box center [437, 185] width 22 height 16
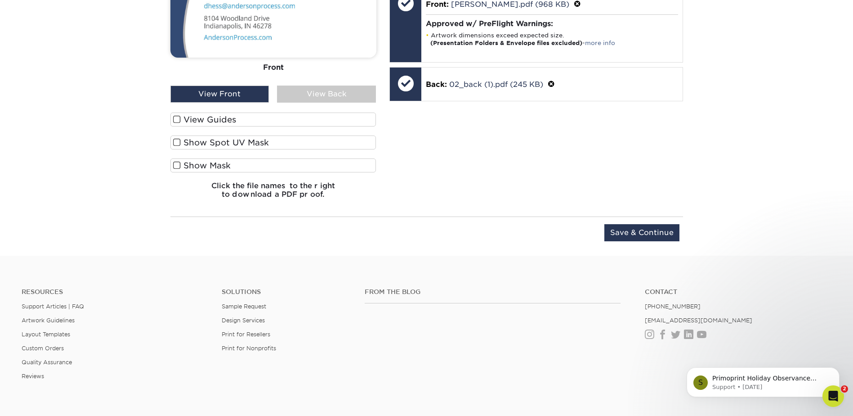
scroll to position [851, 0]
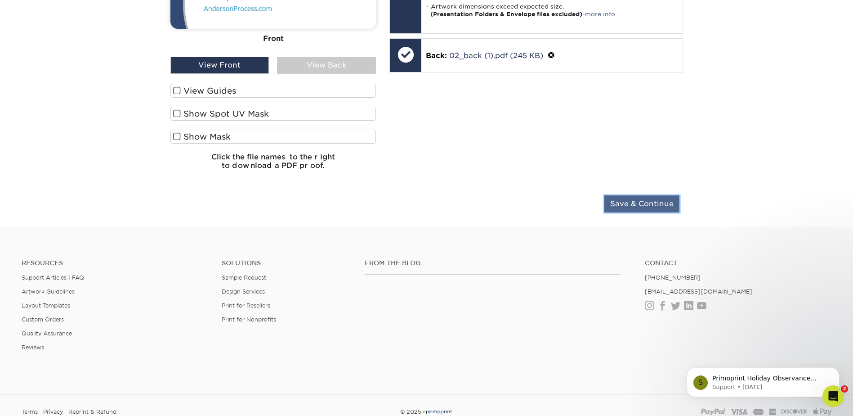
click at [646, 212] on input "Save & Continue" at bounding box center [641, 203] width 75 height 17
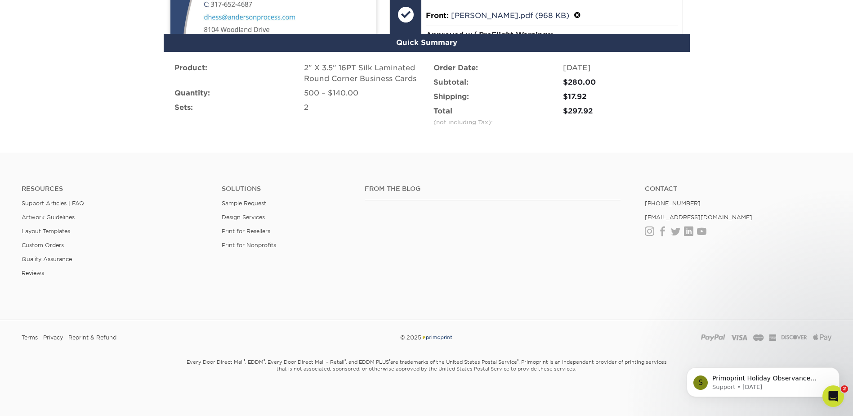
scroll to position [846, 0]
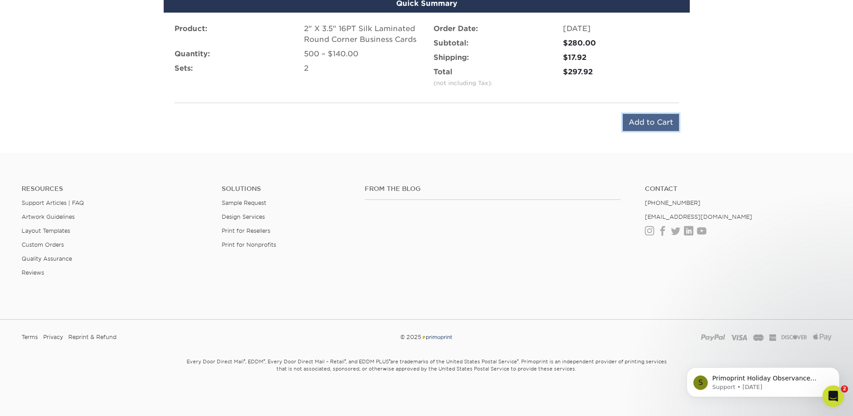
click at [661, 114] on input "Add to Cart" at bounding box center [651, 122] width 56 height 17
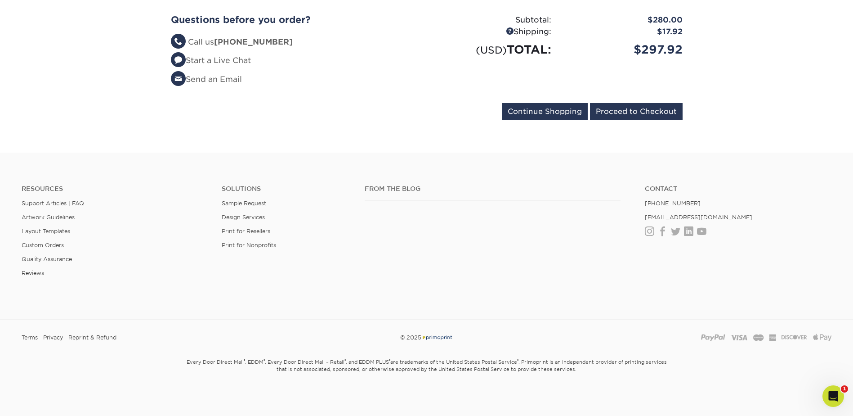
scroll to position [495, 0]
click at [635, 103] on input "Proceed to Checkout" at bounding box center [636, 111] width 93 height 17
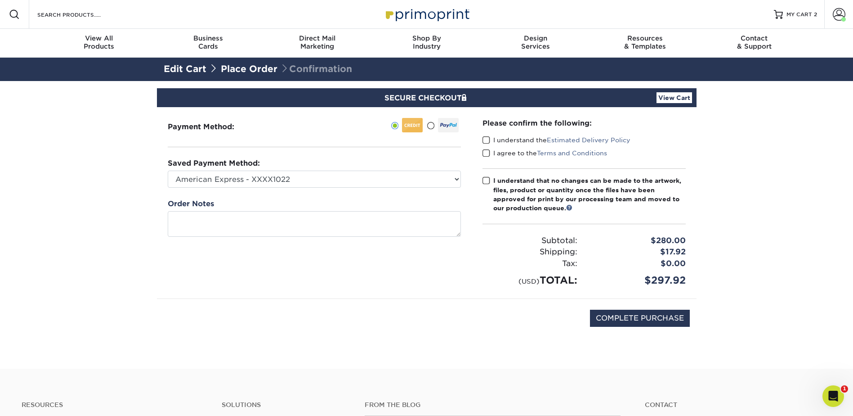
click at [545, 141] on div "Please confirm the following: I understand the Estimated Delivery Policy I agre…" at bounding box center [584, 203] width 203 height 170
click at [542, 144] on label "I understand the Estimated Delivery Policy" at bounding box center [557, 139] width 148 height 9
click at [0, 0] on input "I understand the Estimated Delivery Policy" at bounding box center [0, 0] width 0 height 0
click at [529, 157] on label "I agree to the Terms and Conditions" at bounding box center [545, 152] width 125 height 9
click at [0, 0] on input "I agree to the Terms and Conditions" at bounding box center [0, 0] width 0 height 0
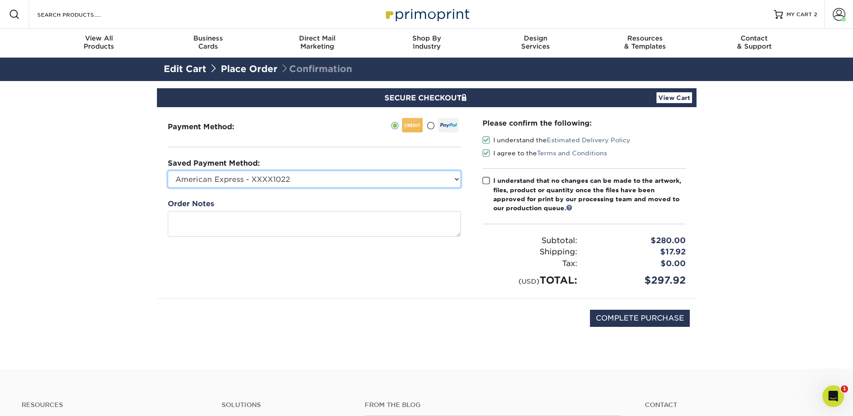
click at [401, 185] on select "American Express - XXXX1022 American Express - XXXX2020 American Express - XXXX…" at bounding box center [314, 178] width 293 height 17
select select "54279"
click at [168, 180] on select "American Express - XXXX1022 American Express - XXXX2020 American Express - XXXX…" at bounding box center [314, 178] width 293 height 17
click at [483, 185] on span at bounding box center [487, 180] width 8 height 9
click at [0, 0] on input "I understand that no changes can be made to the artwork, files, product or quan…" at bounding box center [0, 0] width 0 height 0
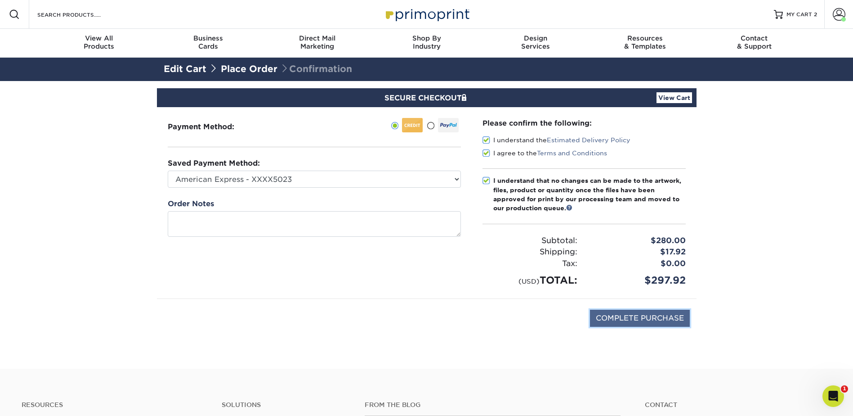
click at [675, 326] on input "COMPLETE PURCHASE" at bounding box center [640, 317] width 100 height 17
type input "PROCESSING, PLEASE WAIT..."
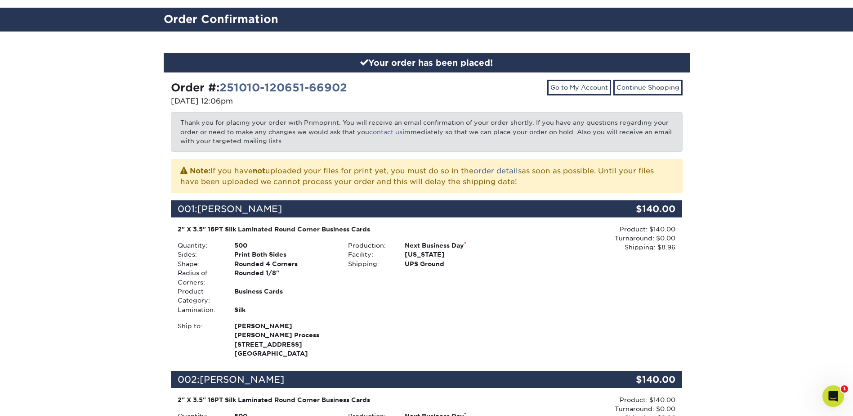
scroll to position [180, 0]
